Goal: Information Seeking & Learning: Learn about a topic

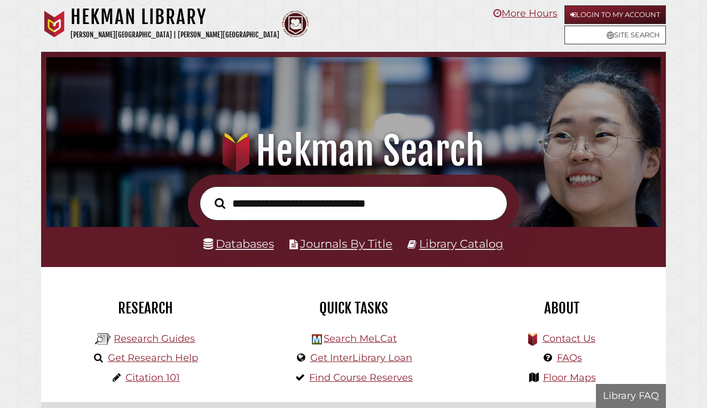
scroll to position [203, 608]
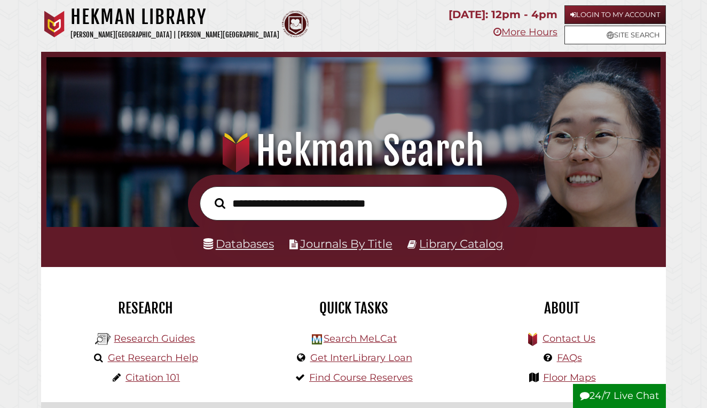
click at [252, 234] on li "Databases" at bounding box center [238, 244] width 70 height 20
click at [253, 240] on link "Databases" at bounding box center [238, 243] width 70 height 14
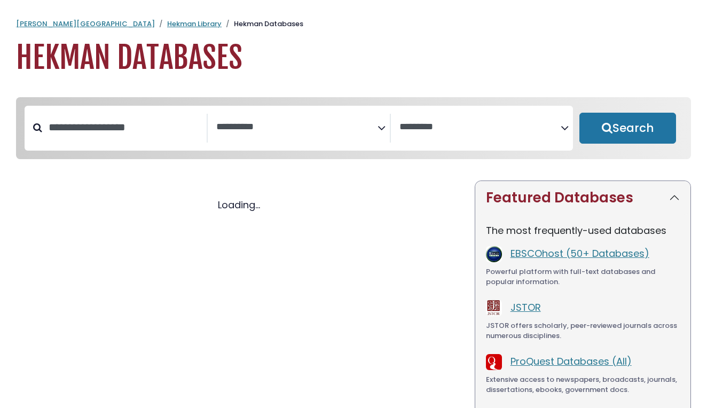
select select "Database Subject Filter"
select select "Database Vendors Filter"
select select "Database Subject Filter"
select select "Database Vendors Filter"
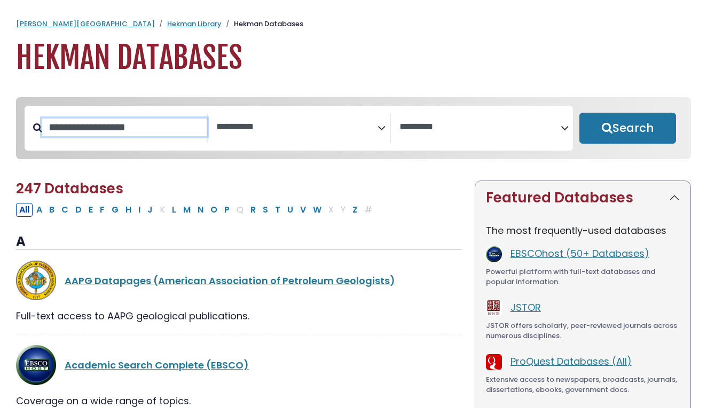
click at [135, 135] on input "Search database by title or keyword" at bounding box center [124, 127] width 164 height 18
type input "*"
type input "******"
click at [627, 129] on button "Search" at bounding box center [627, 128] width 97 height 31
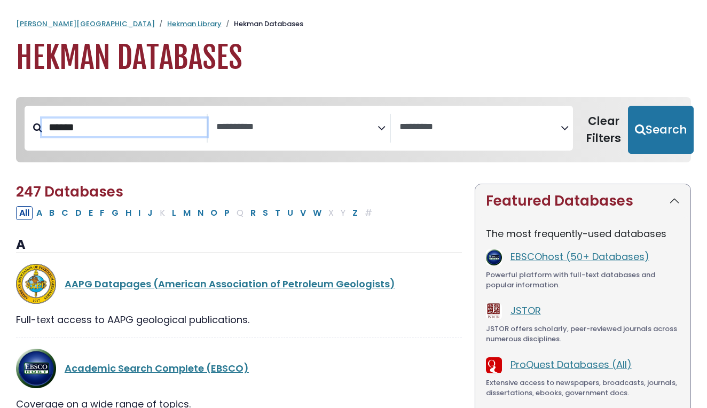
select select "Database Subject Filter"
select select "Database Vendors Filter"
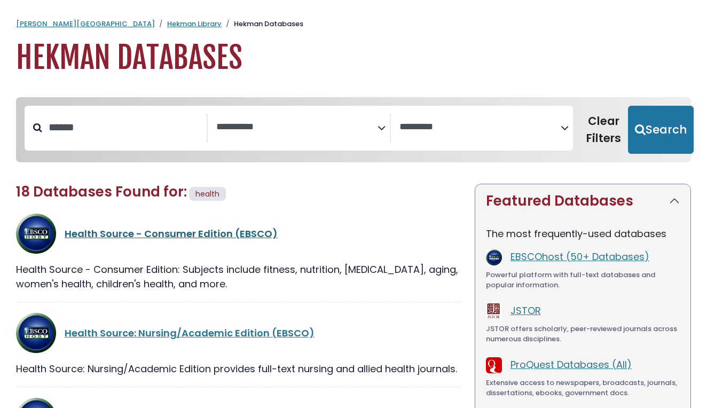
click at [108, 233] on link "Health Source - Consumer Edition (EBSCO)" at bounding box center [171, 233] width 213 height 13
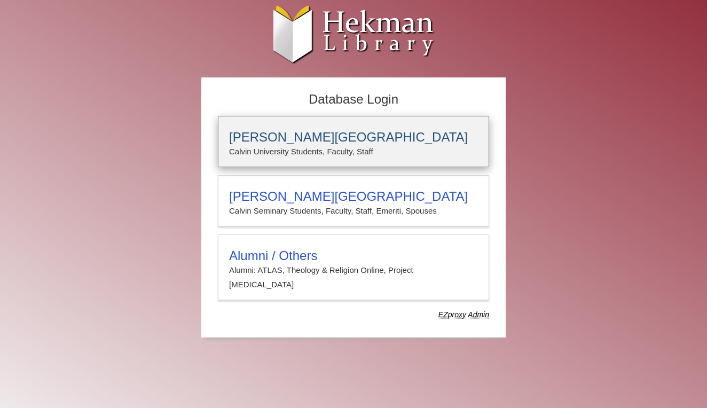
click at [340, 134] on h3 "[PERSON_NAME][GEOGRAPHIC_DATA]" at bounding box center [353, 137] width 249 height 15
